Goal: Task Accomplishment & Management: Use online tool/utility

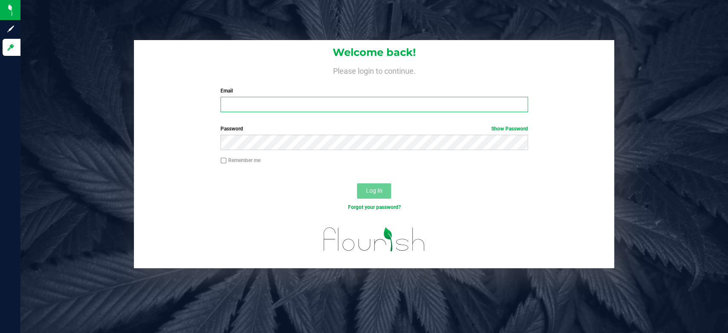
click at [281, 105] on input "Email" at bounding box center [375, 104] width 308 height 15
type input "[EMAIL_ADDRESS][DOMAIN_NAME]"
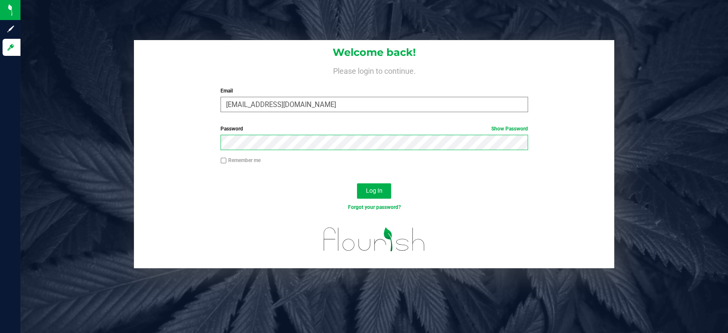
click at [357, 183] on button "Log In" at bounding box center [374, 190] width 34 height 15
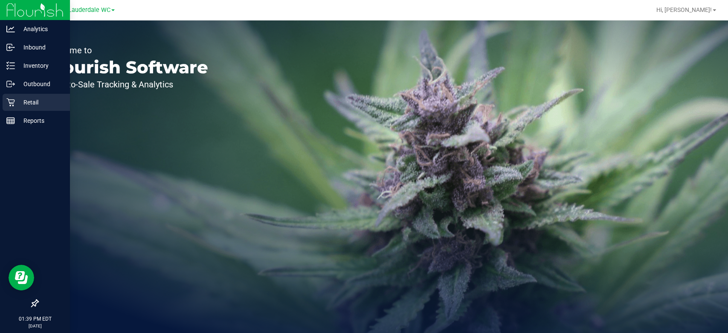
click at [17, 105] on p "Retail" at bounding box center [40, 102] width 51 height 10
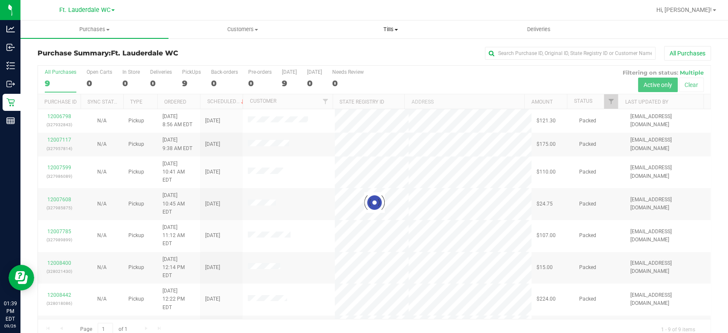
click at [387, 26] on span "Tills" at bounding box center [390, 30] width 147 height 8
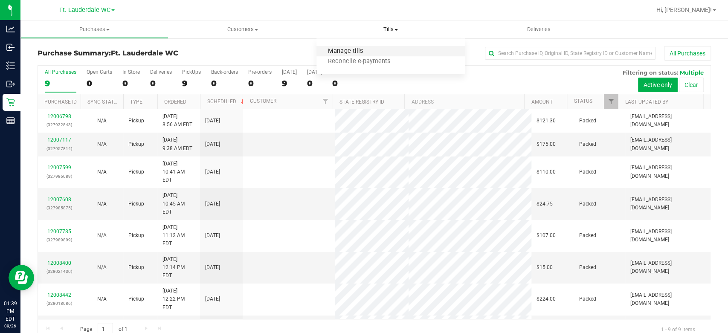
click at [365, 51] on span "Manage tills" at bounding box center [346, 51] width 58 height 7
